Goal: Navigation & Orientation: Find specific page/section

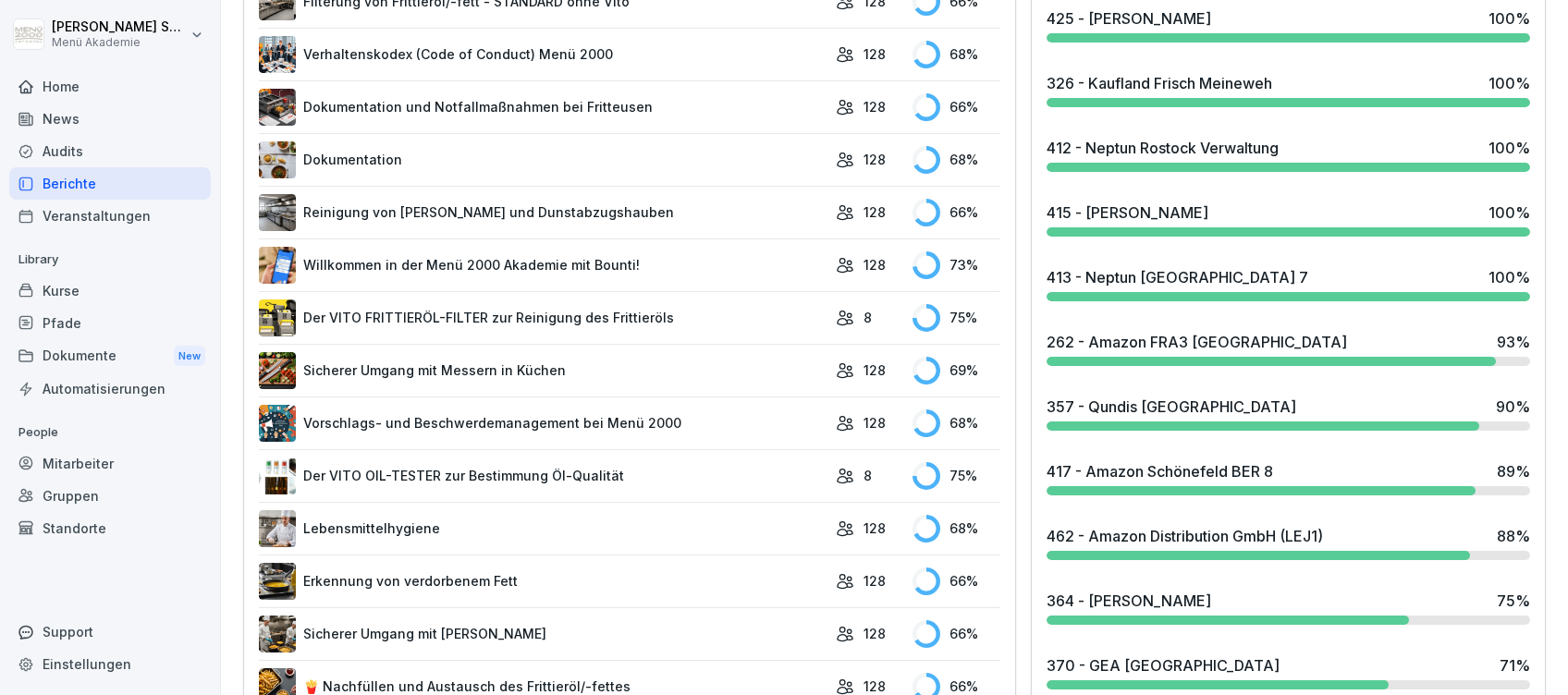
scroll to position [862, 0]
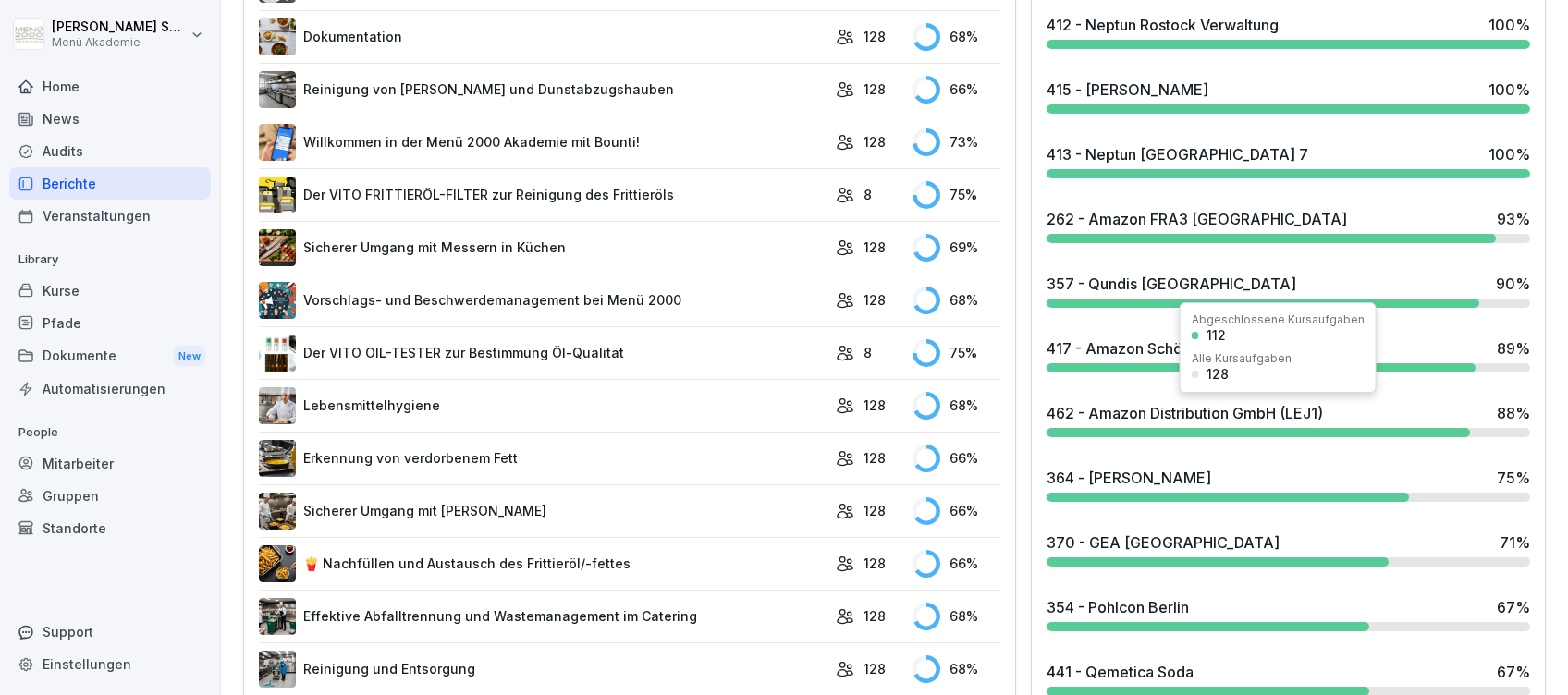
click at [1147, 413] on div "462 - Amazon Distribution GmbH (LEJ1)" at bounding box center [1184, 412] width 276 height 22
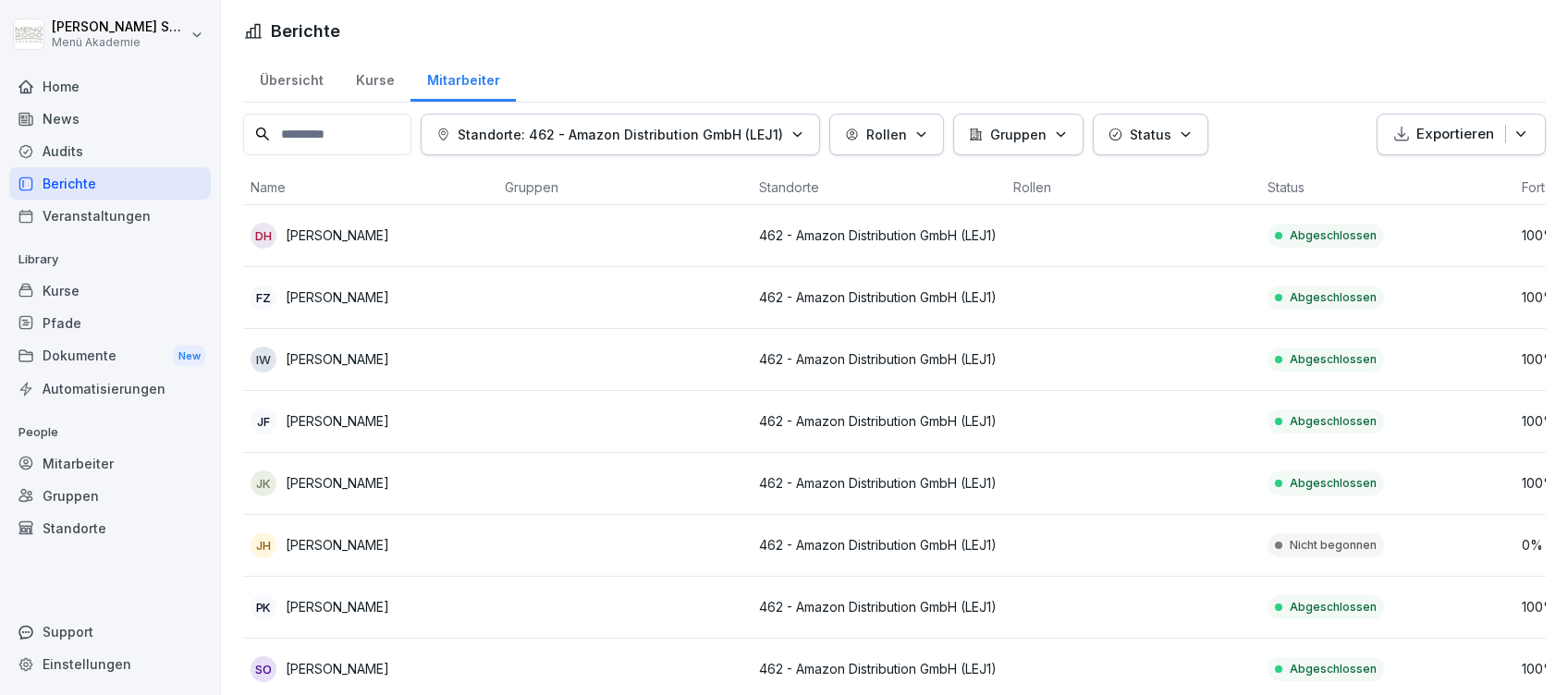
click at [63, 84] on div "Home" at bounding box center [111, 87] width 202 height 33
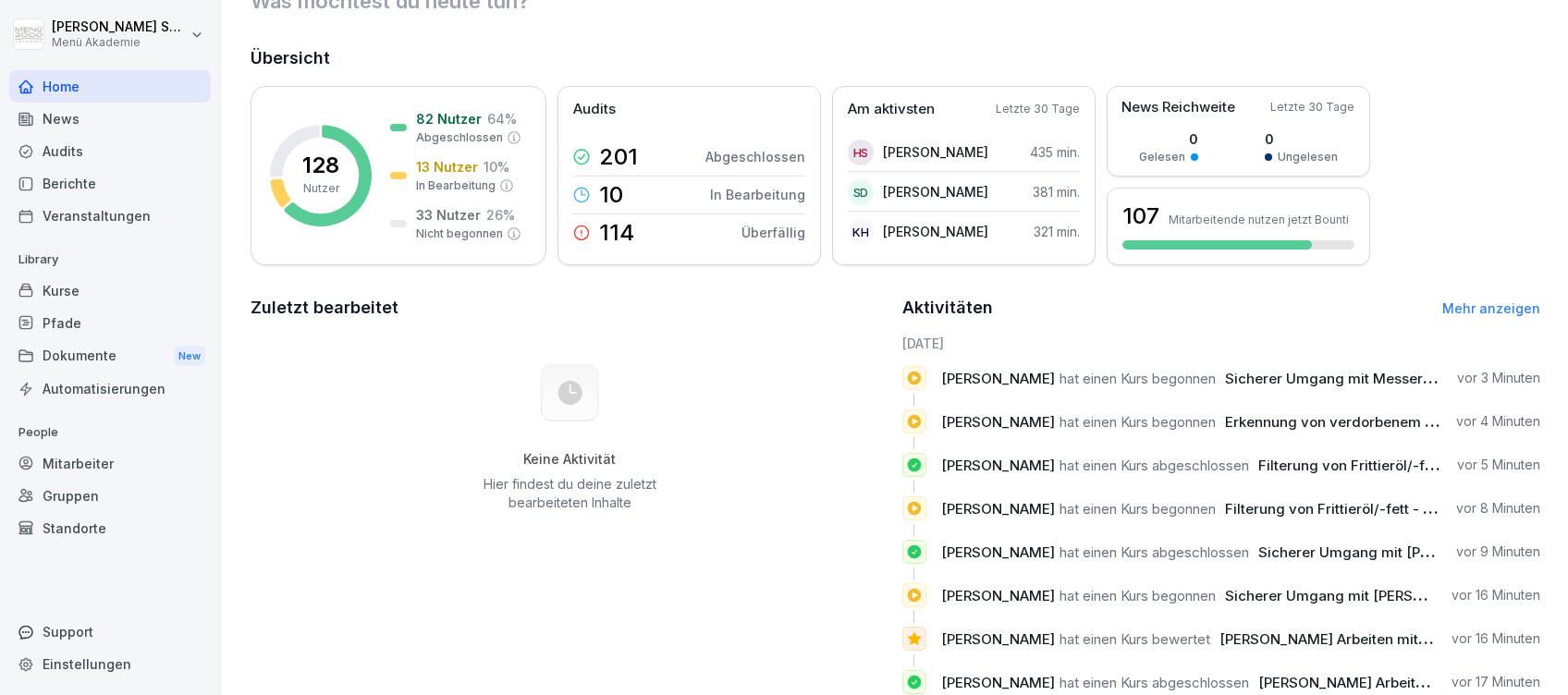
scroll to position [123, 0]
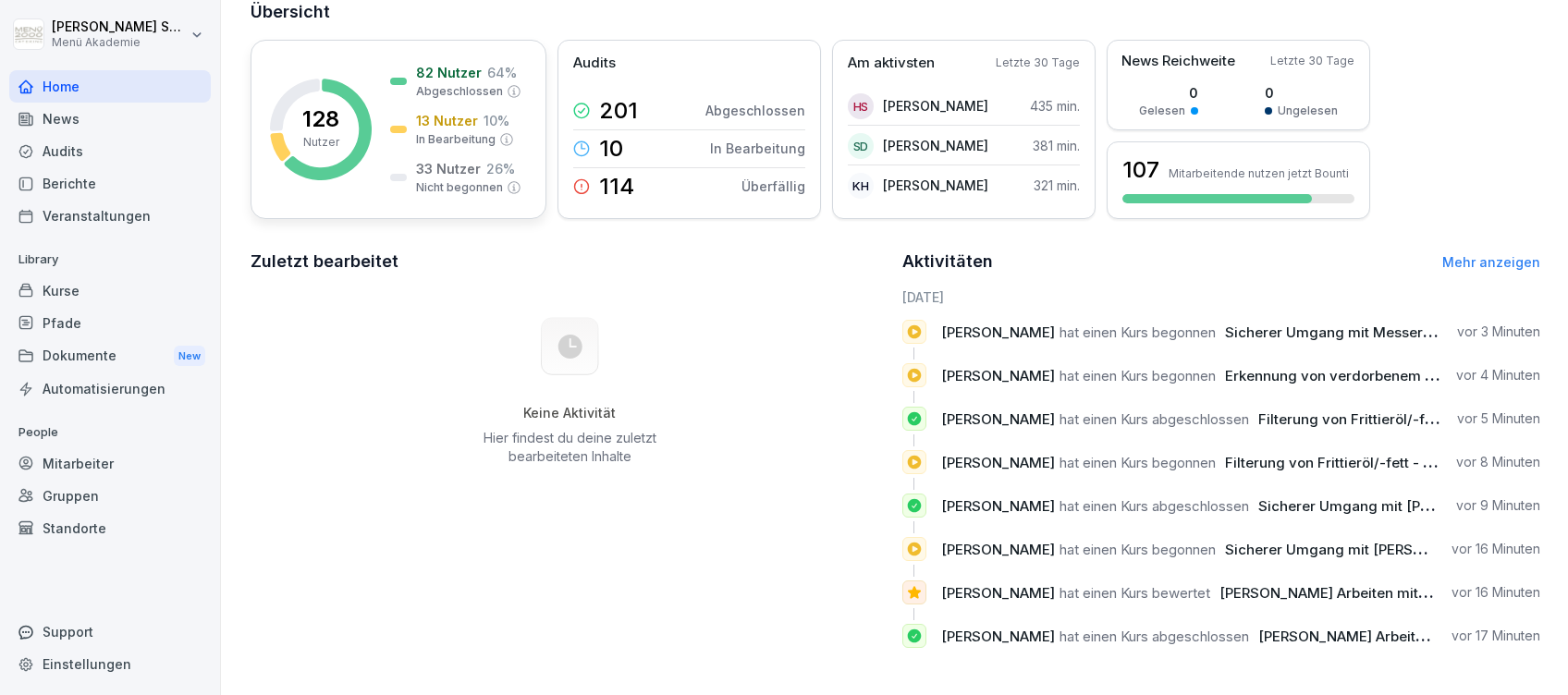
click at [383, 114] on div "128 Nutzer 82 Nutzer 64 % Abgeschlossen 13 Nutzer 10 % In Bearbeitung 33 Nutzer…" at bounding box center [398, 129] width 296 height 179
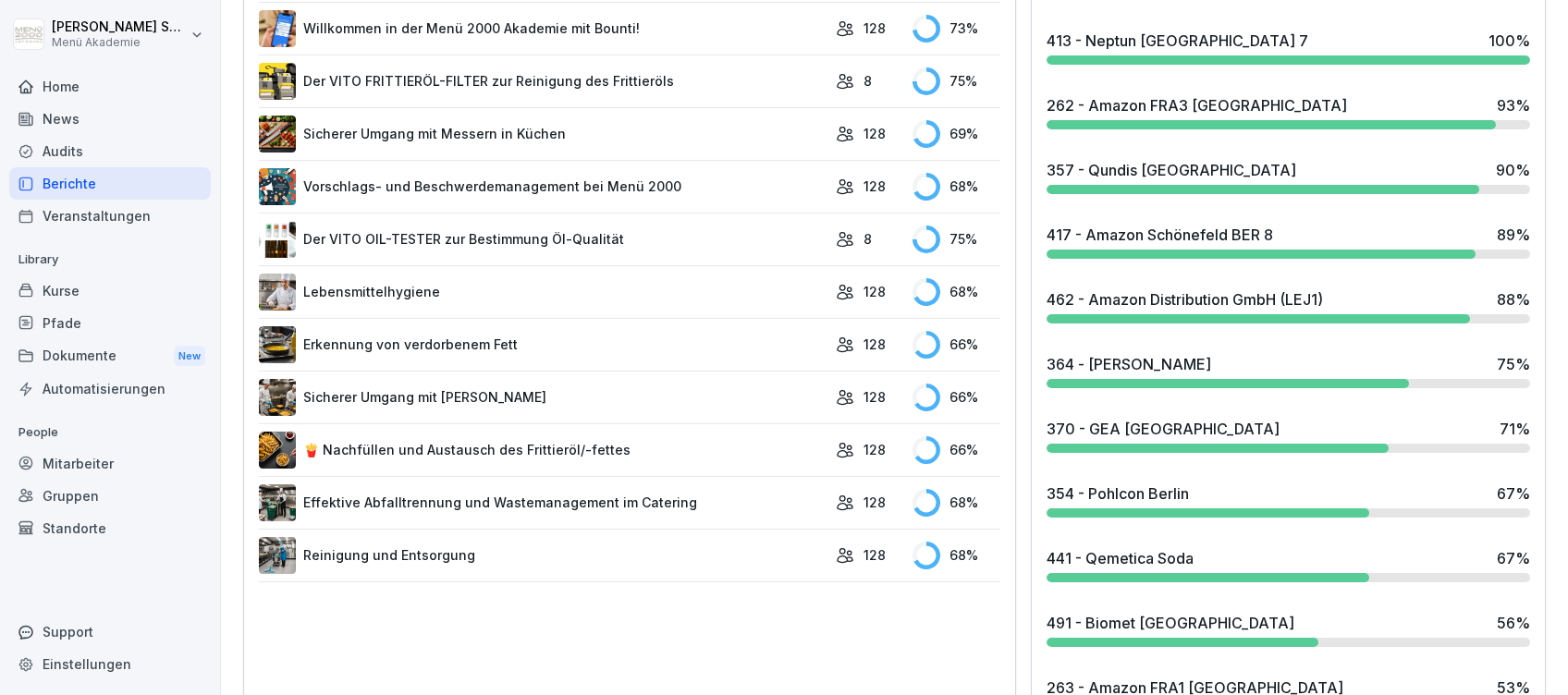
scroll to position [1099, 0]
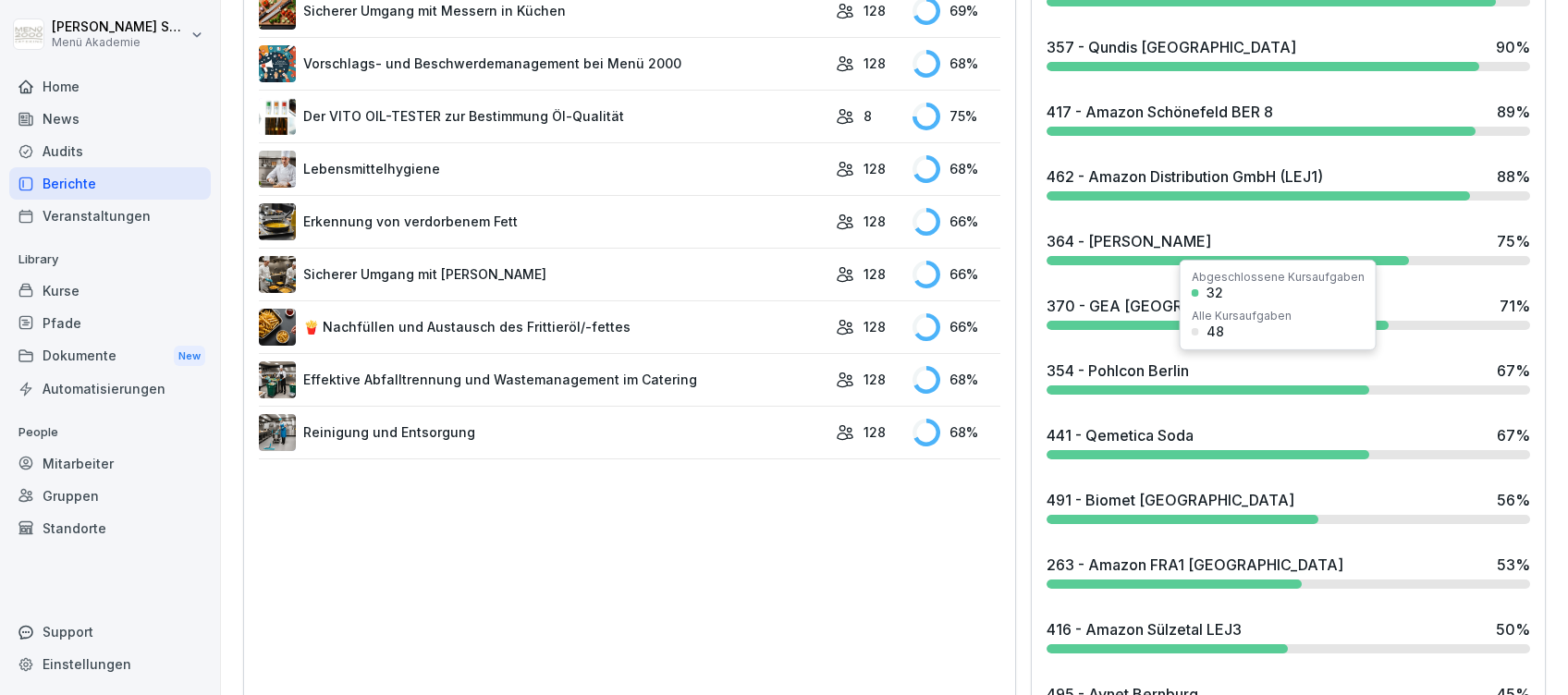
click at [1125, 373] on div "354 - Pohlcon Berlin" at bounding box center [1118, 370] width 142 height 22
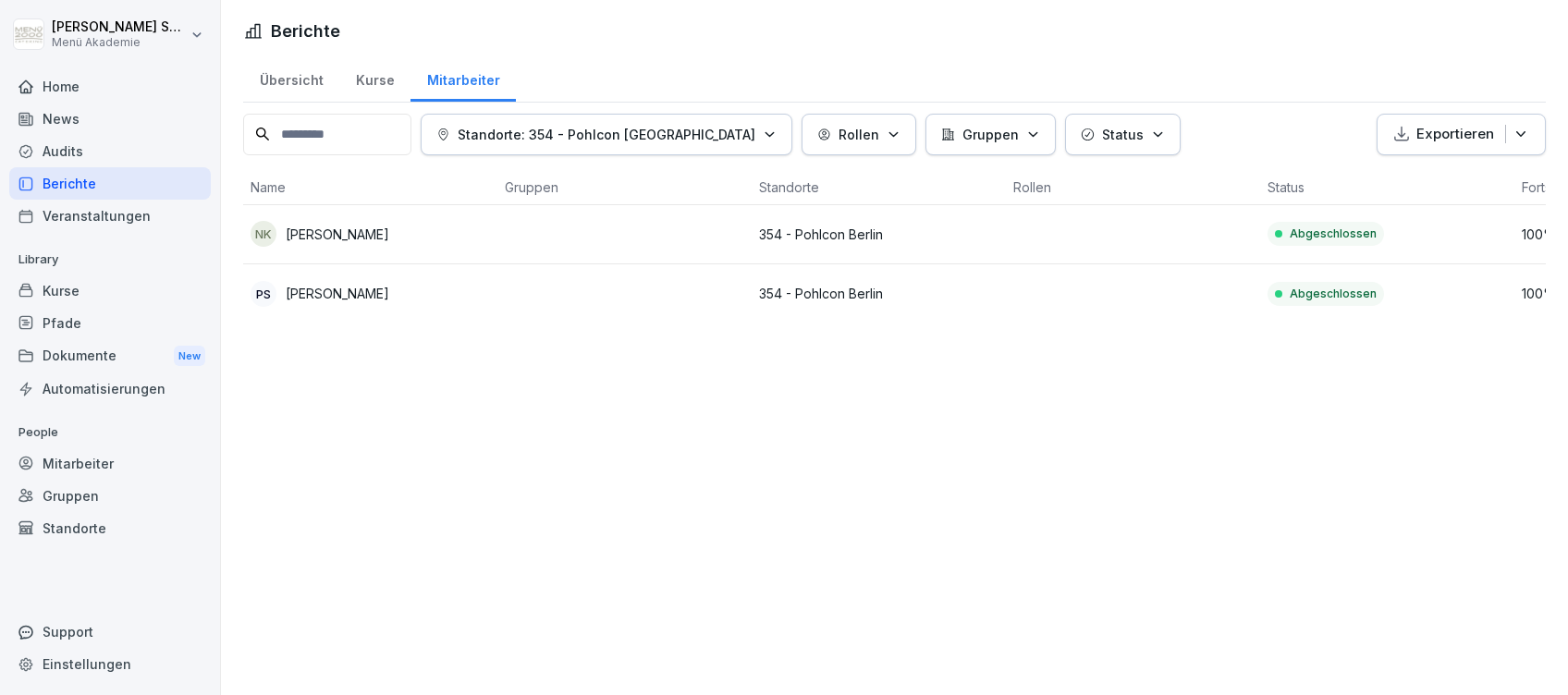
click at [81, 83] on div "Home" at bounding box center [111, 87] width 202 height 33
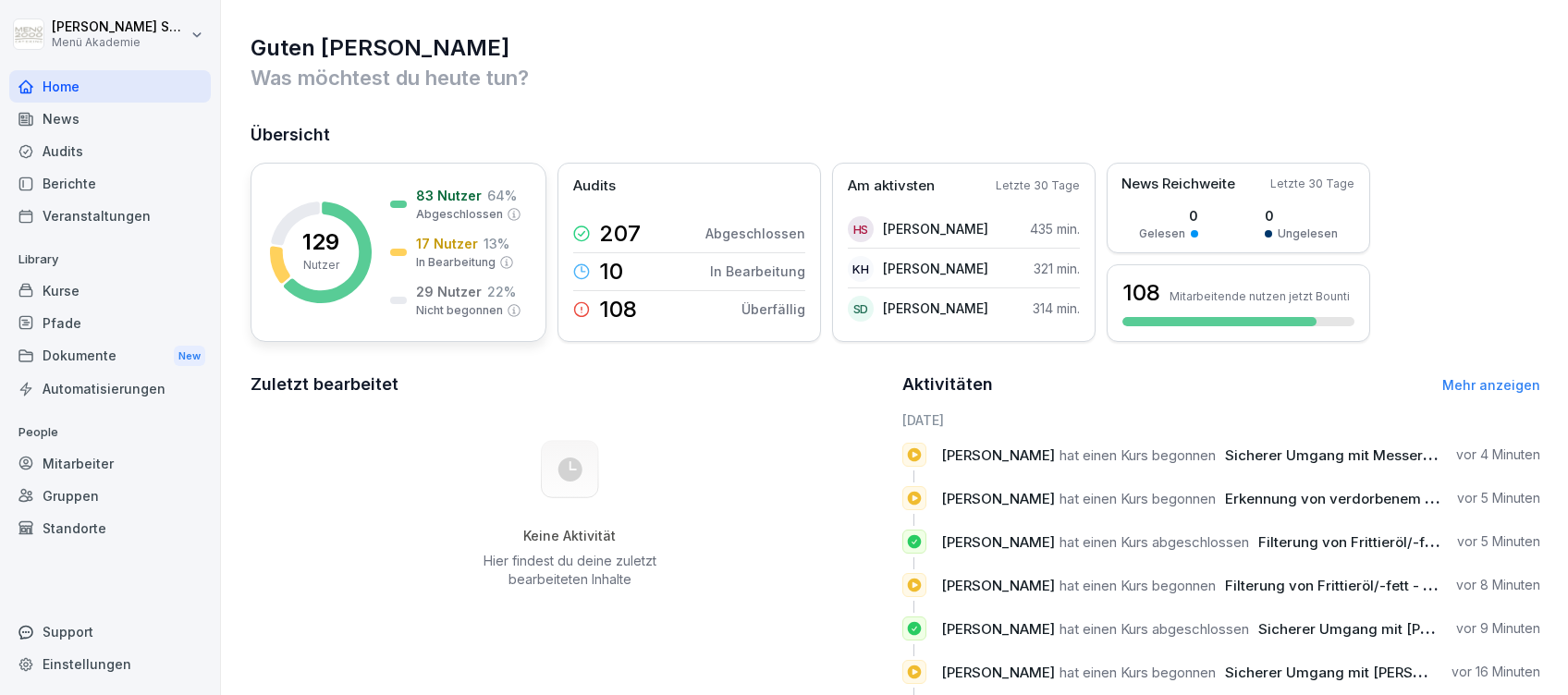
click at [520, 249] on div "129 Nutzer 83 Nutzer 64 % Abgeschlossen 17 Nutzer 13 % In Bearbeitung 29 Nutzer…" at bounding box center [398, 252] width 296 height 179
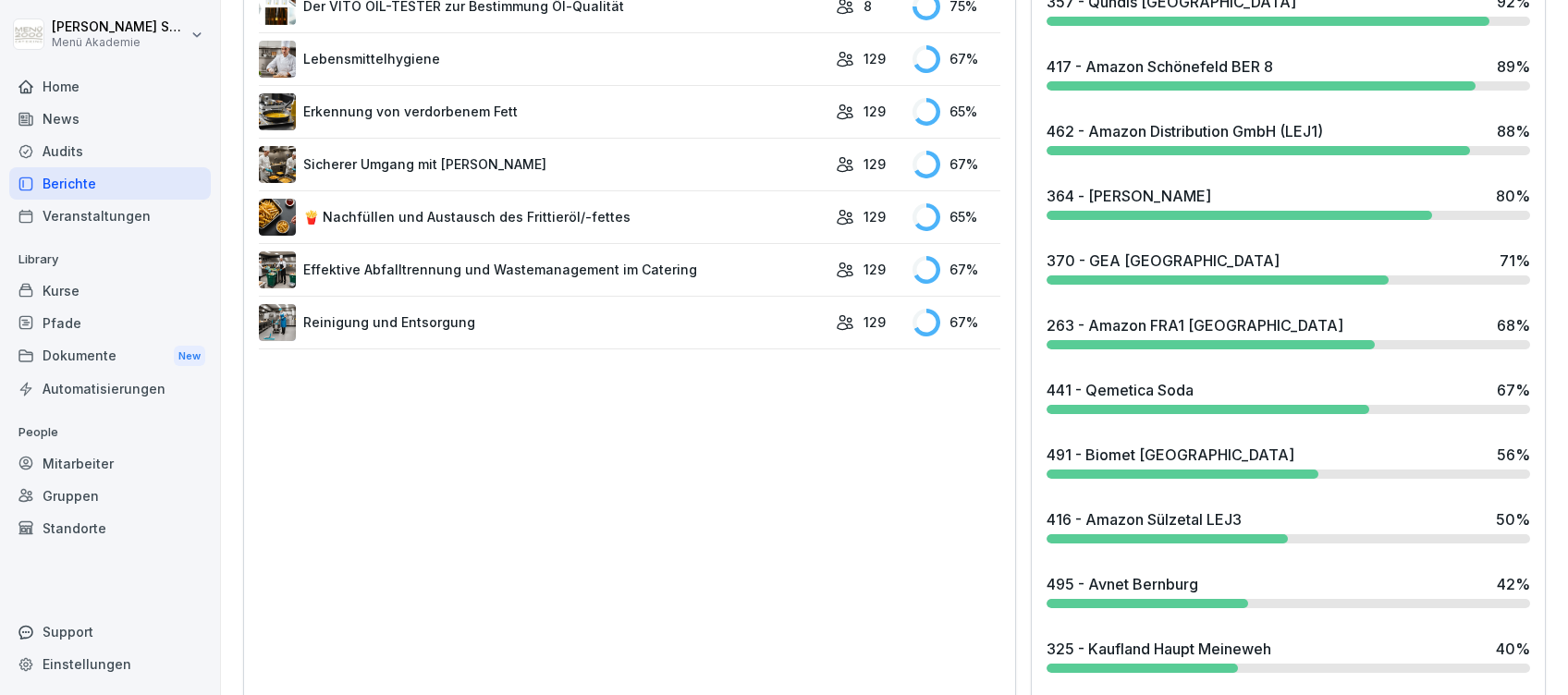
scroll to position [1231, 0]
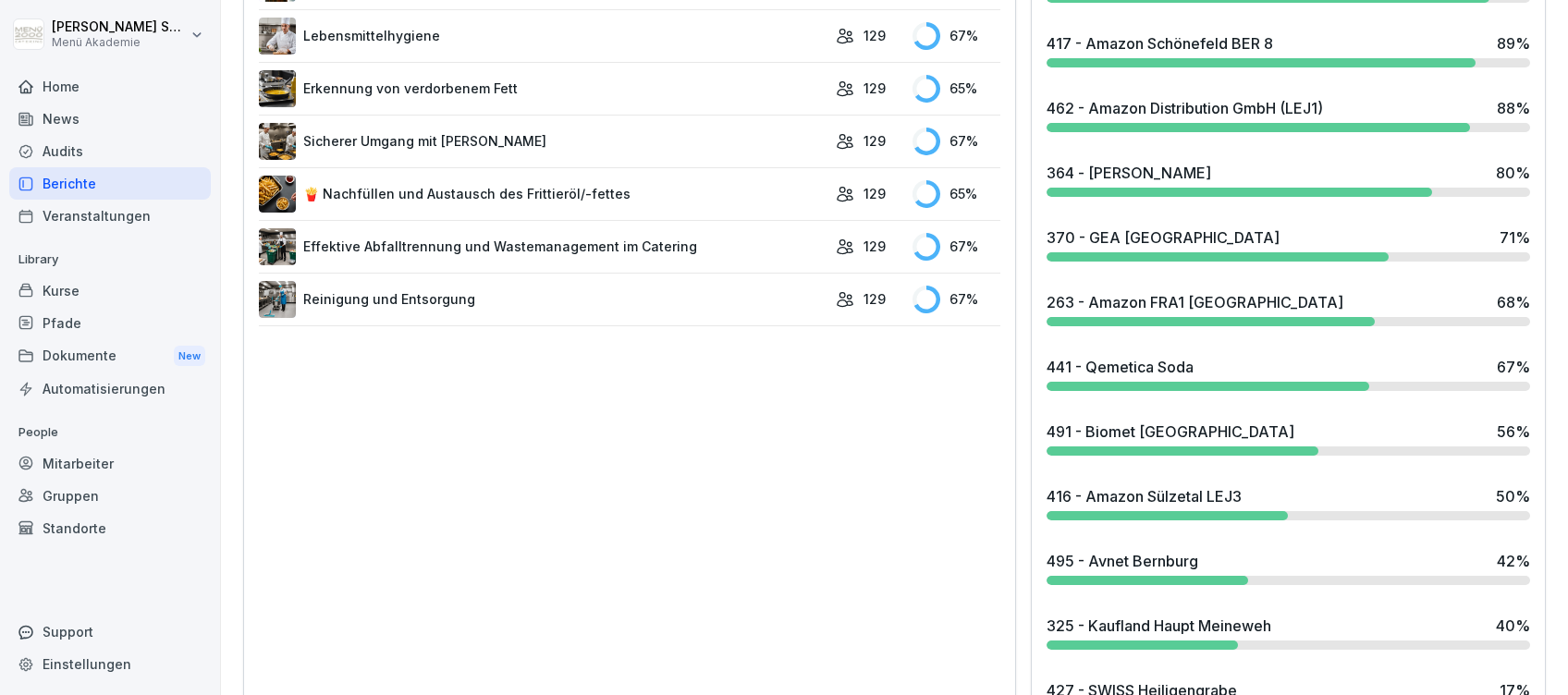
click at [1147, 362] on div "441 - Qemetica Soda" at bounding box center [1120, 366] width 147 height 22
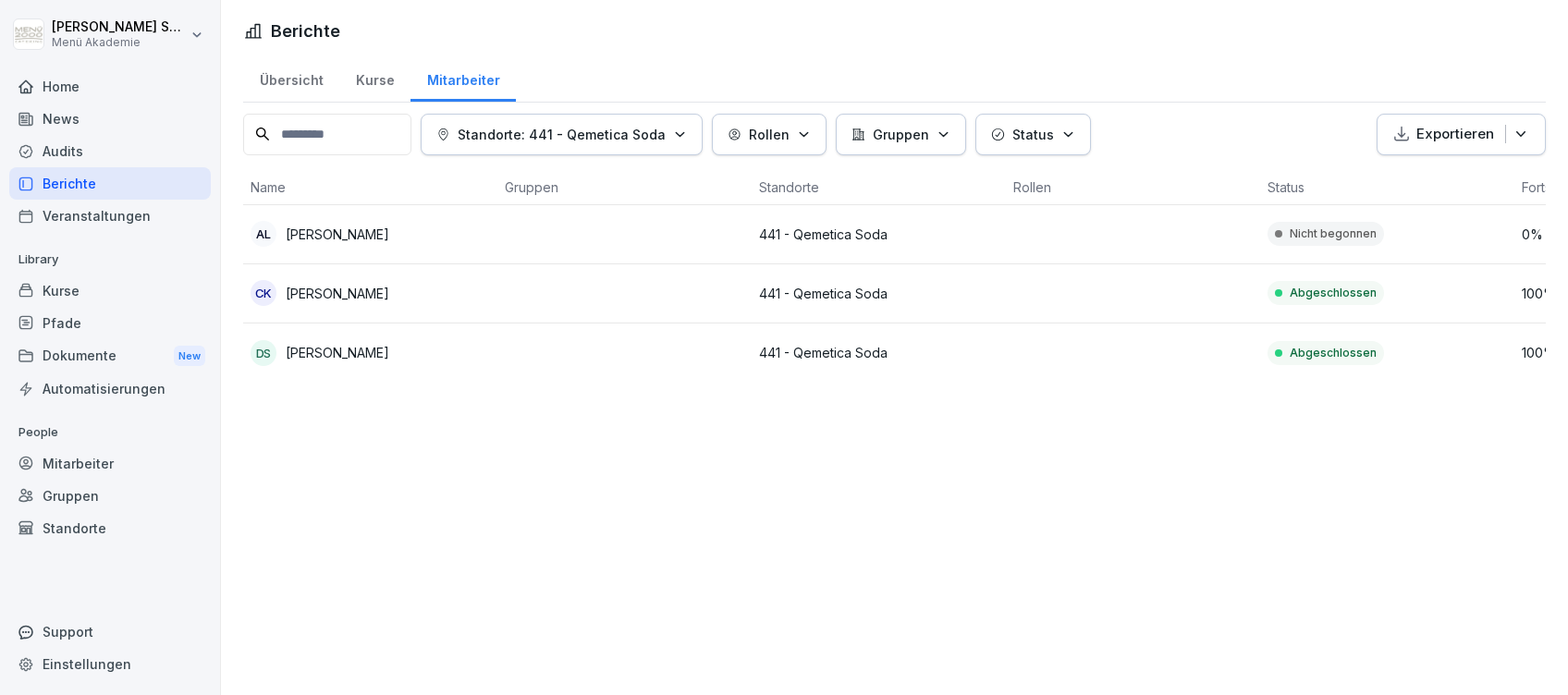
click at [59, 86] on div "Home" at bounding box center [111, 87] width 202 height 33
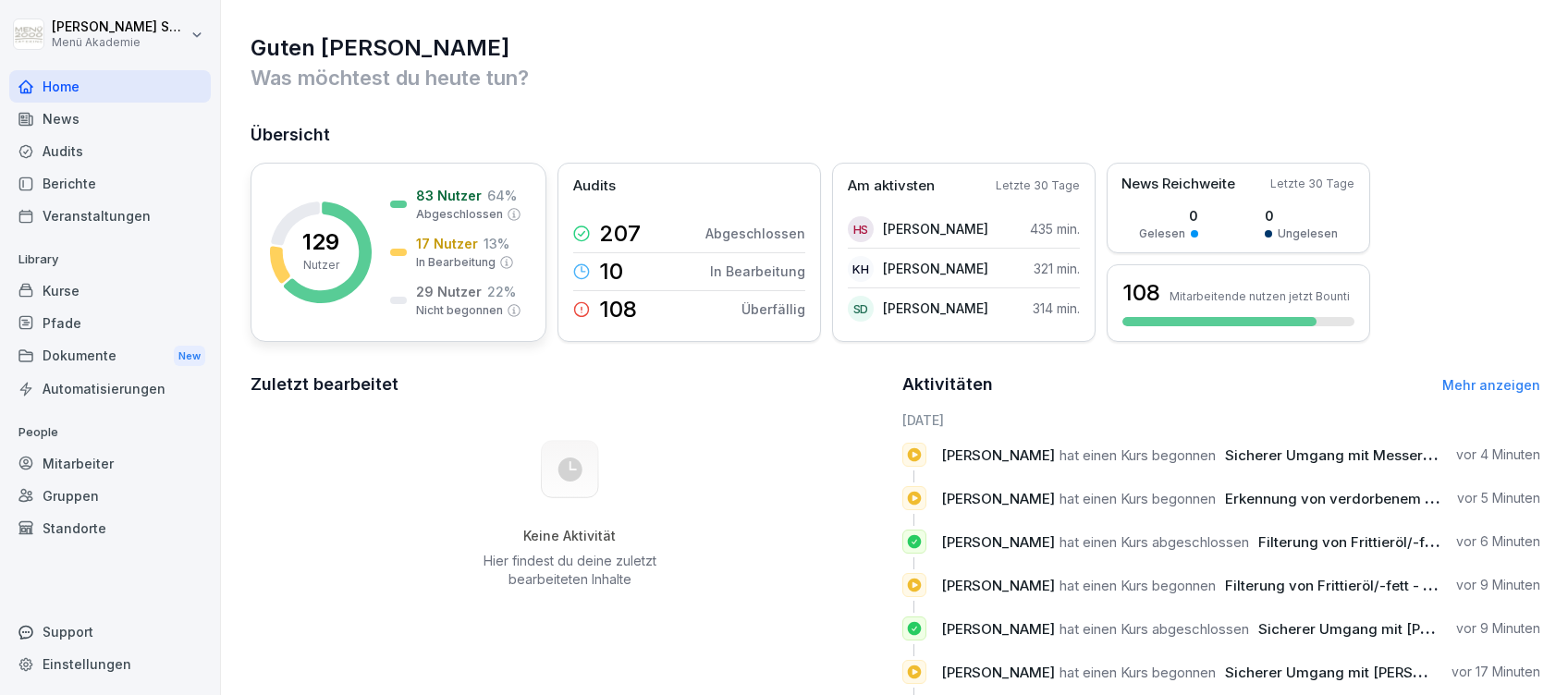
click at [373, 244] on div "129 Nutzer 83 Nutzer 64 % Abgeschlossen 17 Nutzer 13 % In Bearbeitung 29 Nutzer…" at bounding box center [398, 252] width 296 height 179
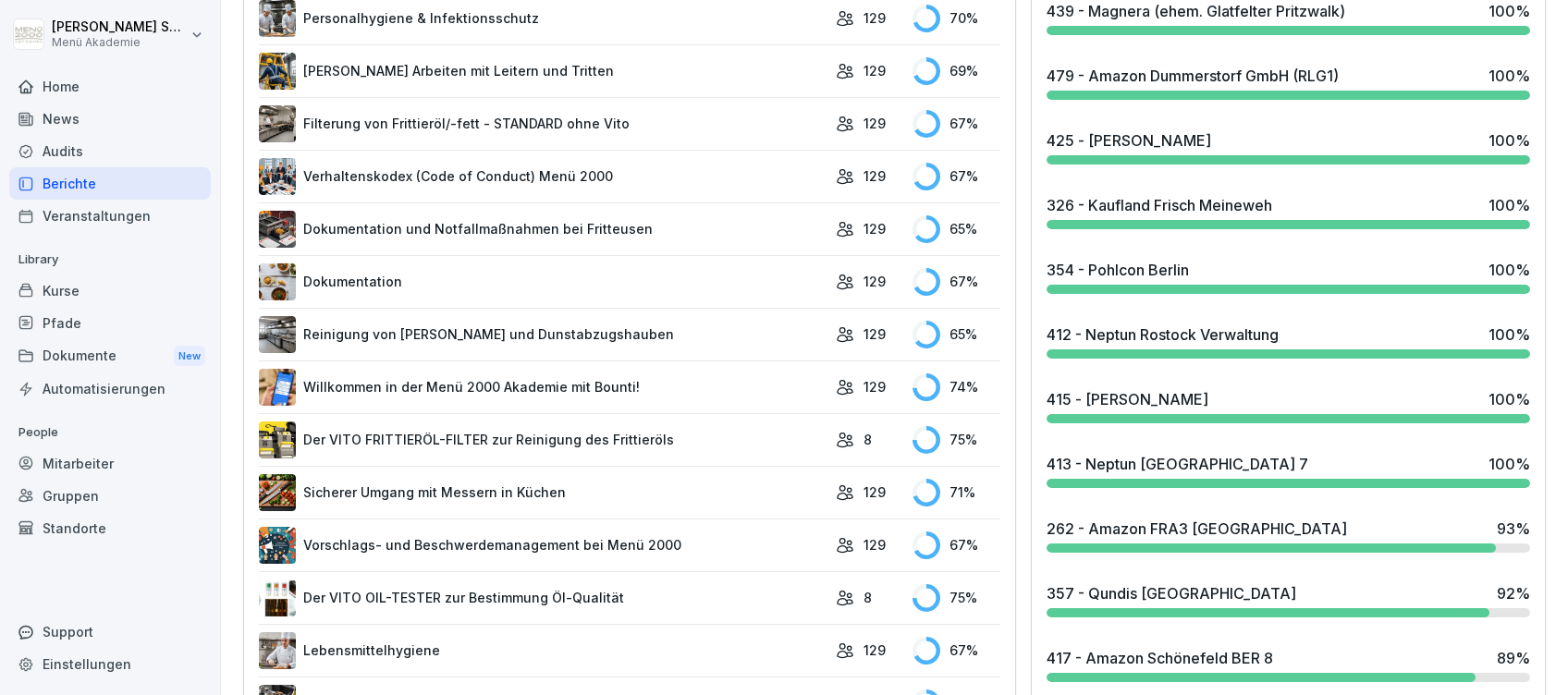
scroll to position [1564, 0]
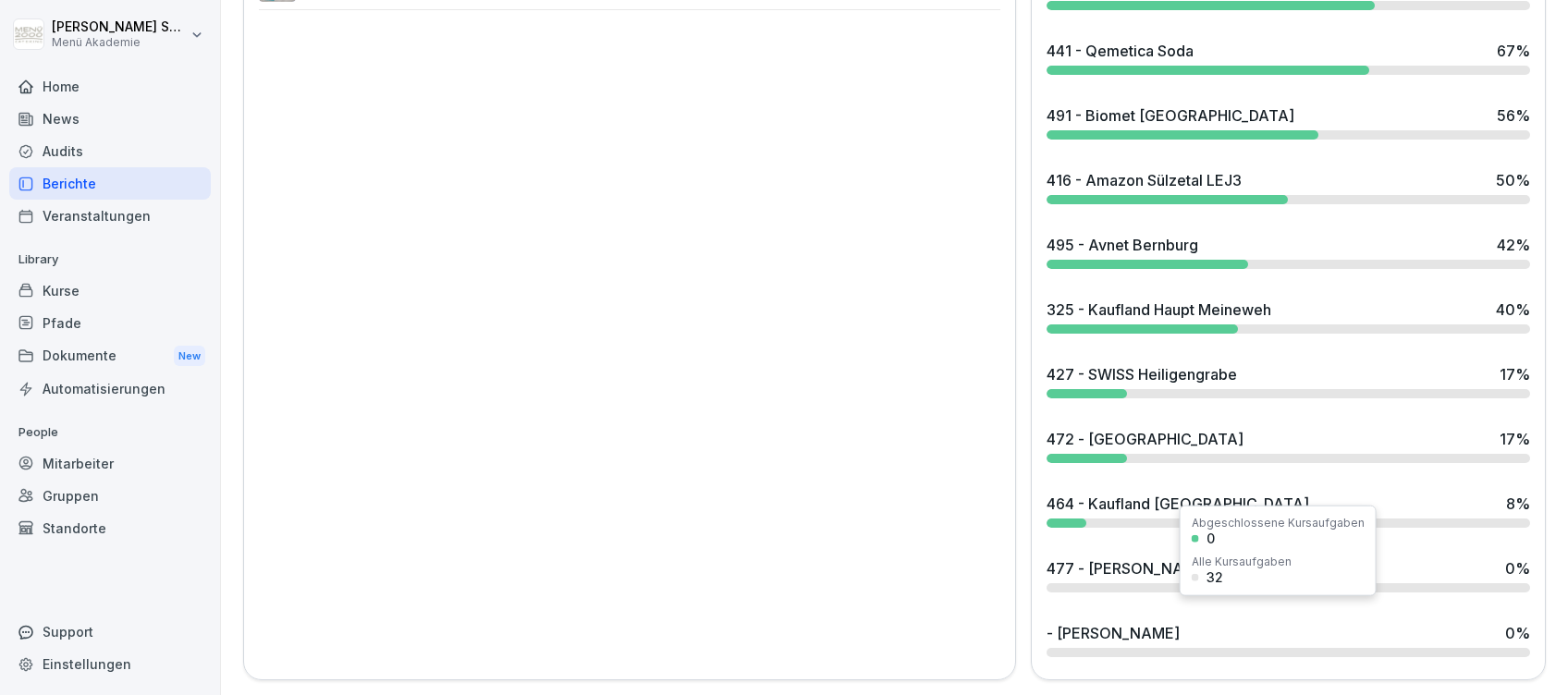
click at [1166, 622] on div "- [PERSON_NAME] 0 %" at bounding box center [1288, 633] width 484 height 22
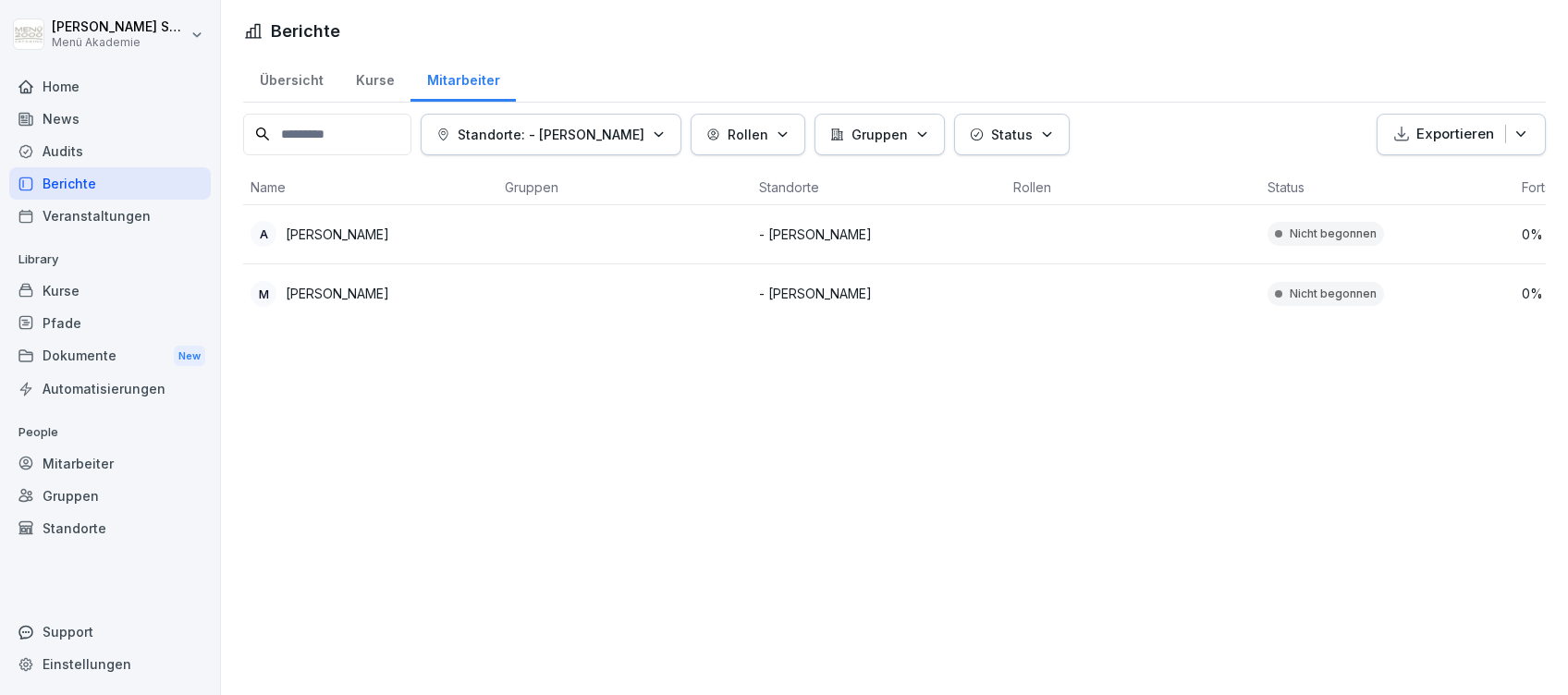
click at [51, 82] on div "Home" at bounding box center [111, 87] width 202 height 33
